Goal: Task Accomplishment & Management: Manage account settings

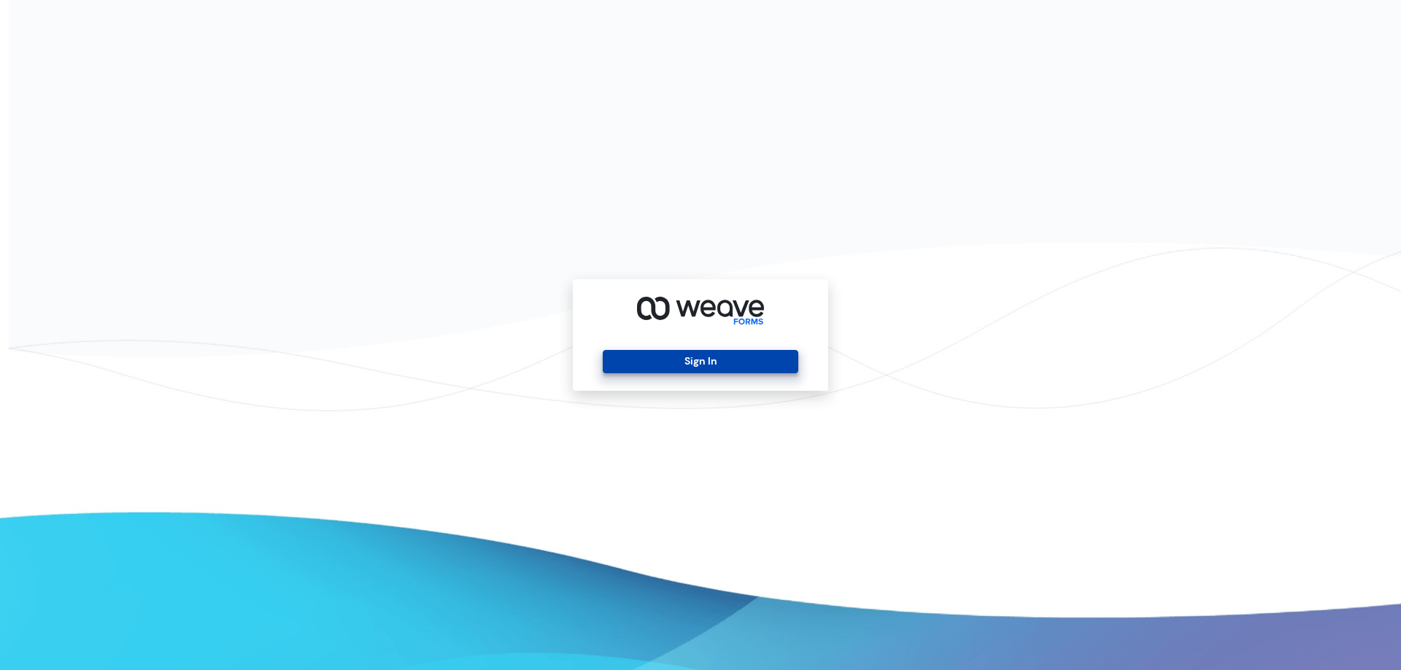
click at [700, 367] on button "Sign In" at bounding box center [700, 361] width 195 height 23
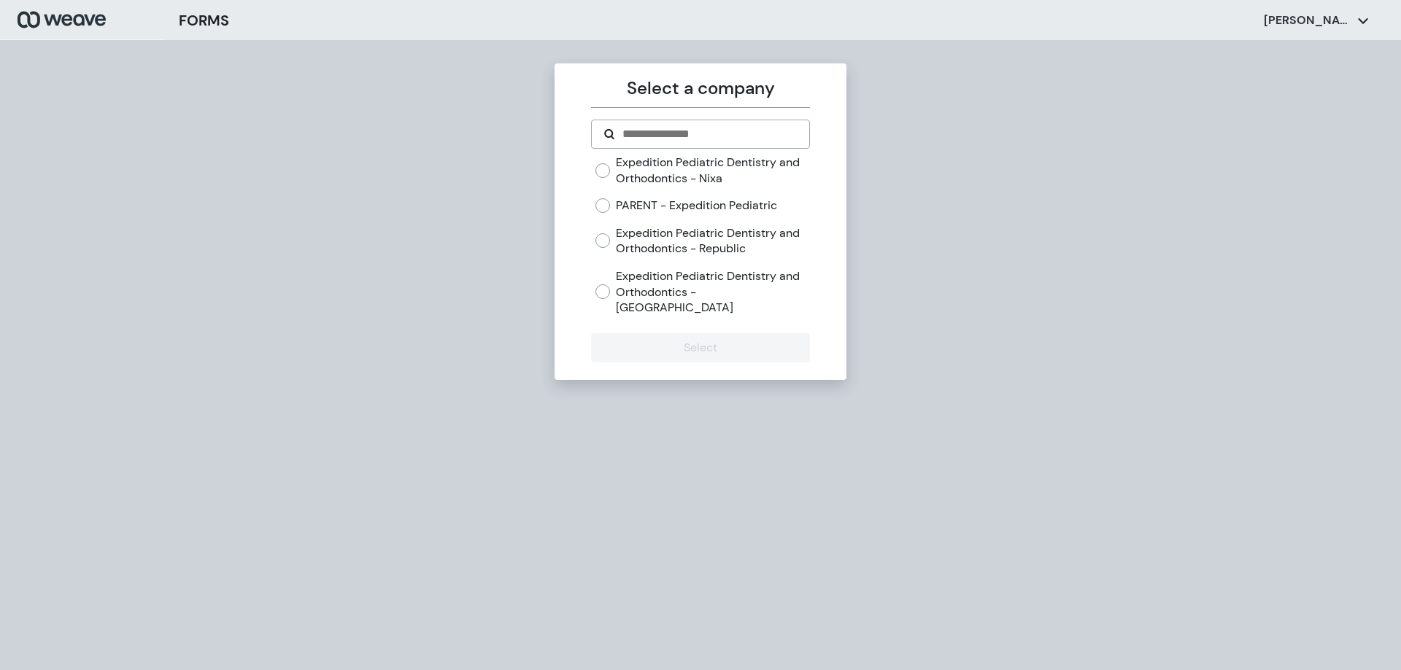
click at [639, 182] on label "Expedition Pediatric Dentistry and Orthodontics - Nixa" at bounding box center [712, 170] width 193 height 31
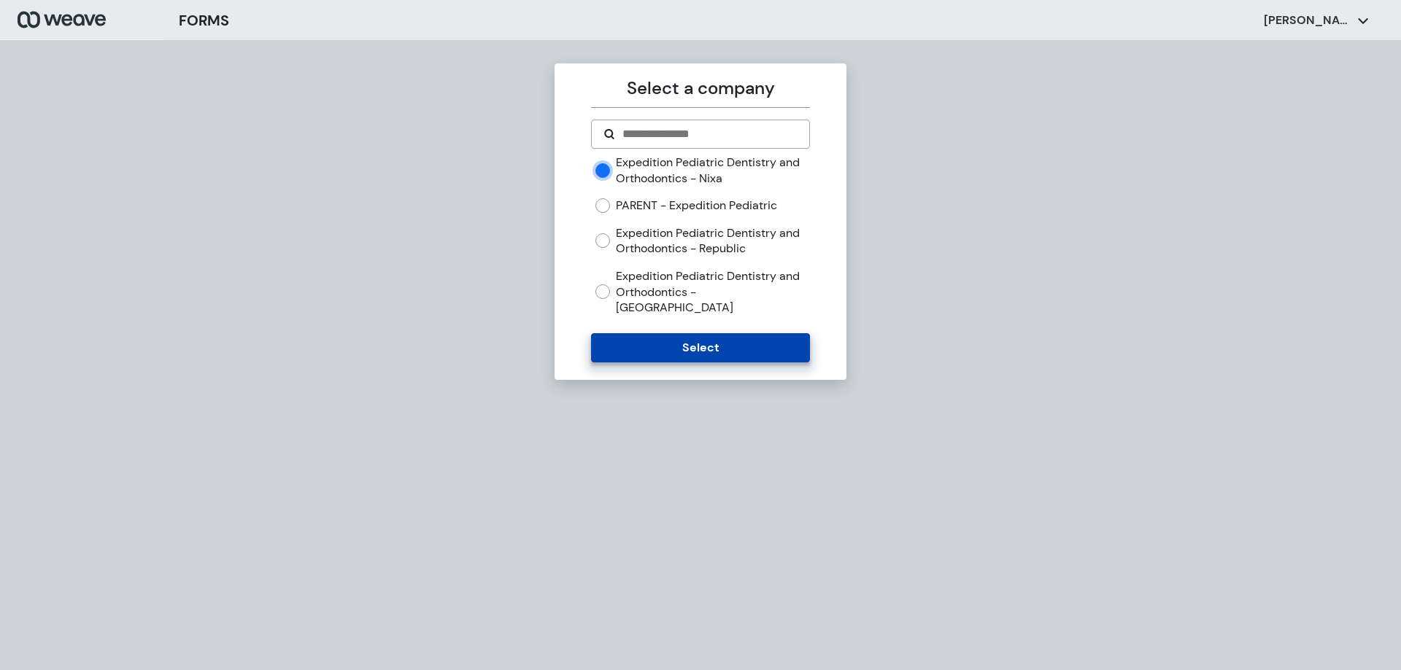
click at [656, 333] on button "Select" at bounding box center [700, 347] width 218 height 29
